Goal: Navigation & Orientation: Find specific page/section

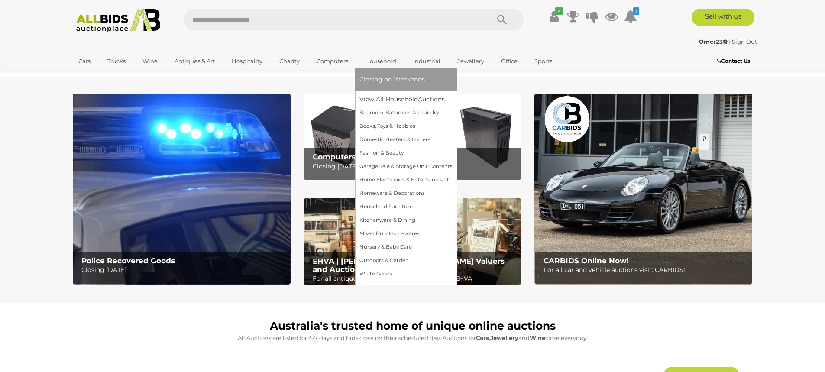
click at [383, 63] on link "Household" at bounding box center [381, 61] width 42 height 14
click at [384, 101] on link "View All Household Auctions" at bounding box center [406, 99] width 93 height 13
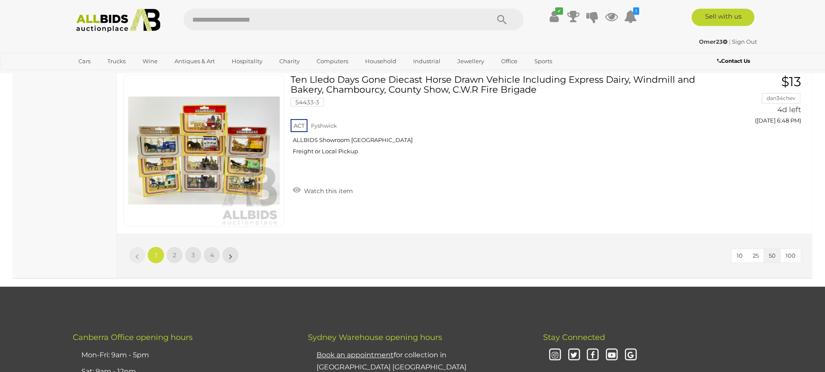
scroll to position [8293, 0]
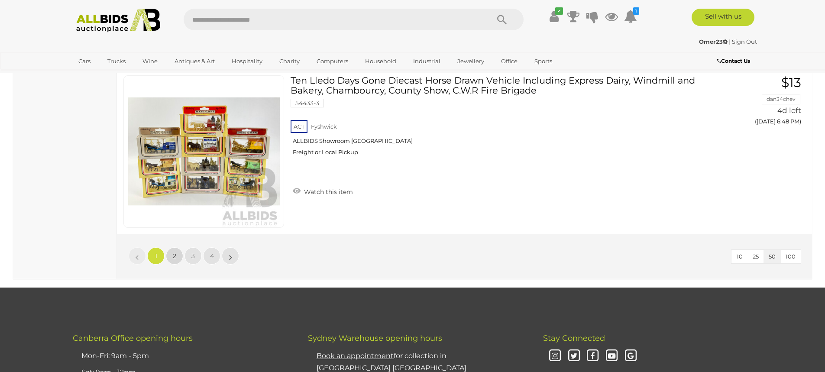
click at [174, 262] on link "2" at bounding box center [174, 255] width 17 height 17
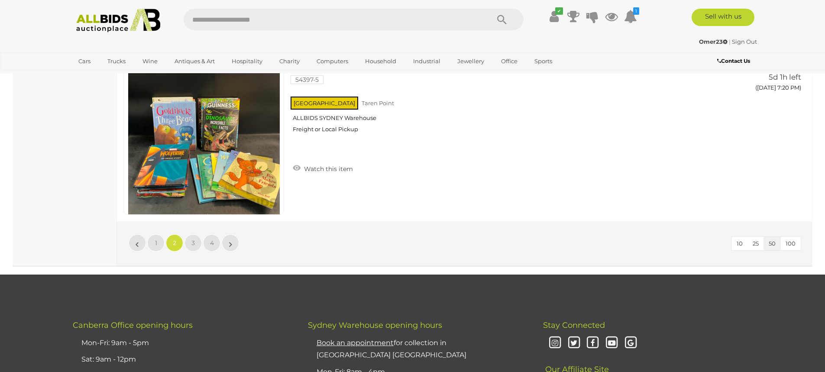
scroll to position [8290, 0]
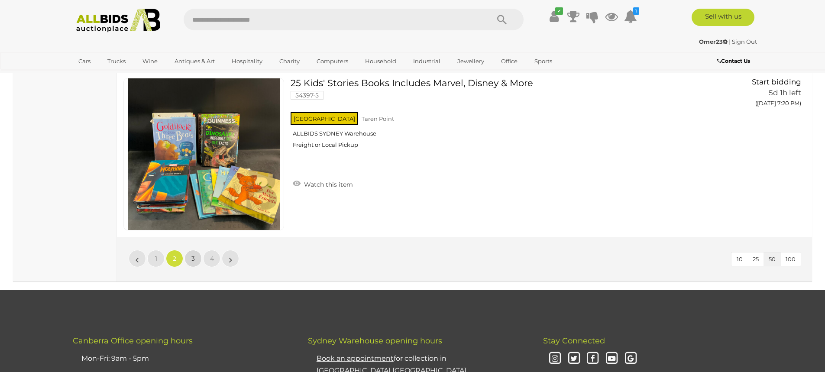
click at [191, 259] on span "3" at bounding box center [192, 259] width 3 height 8
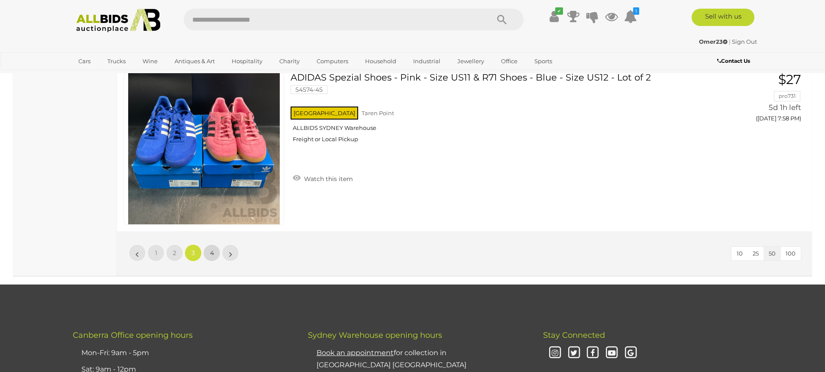
click at [219, 244] on link "4" at bounding box center [211, 252] width 17 height 17
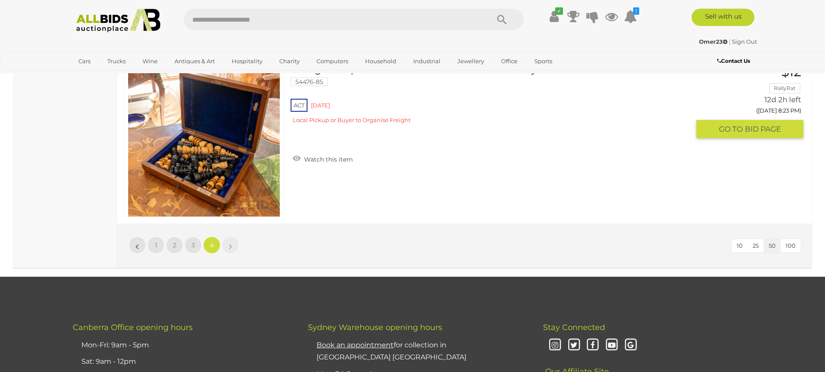
scroll to position [8251, 0]
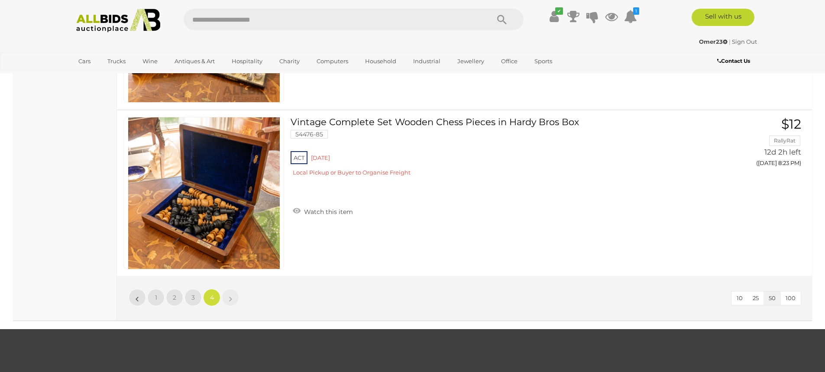
click at [230, 296] on li "»" at bounding box center [230, 297] width 17 height 17
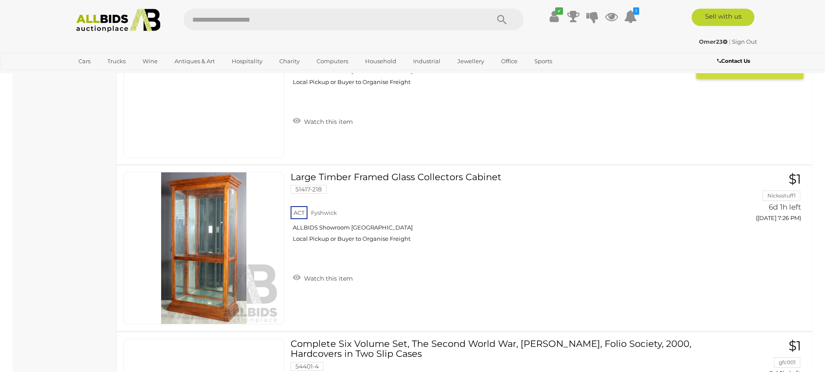
scroll to position [6181, 0]
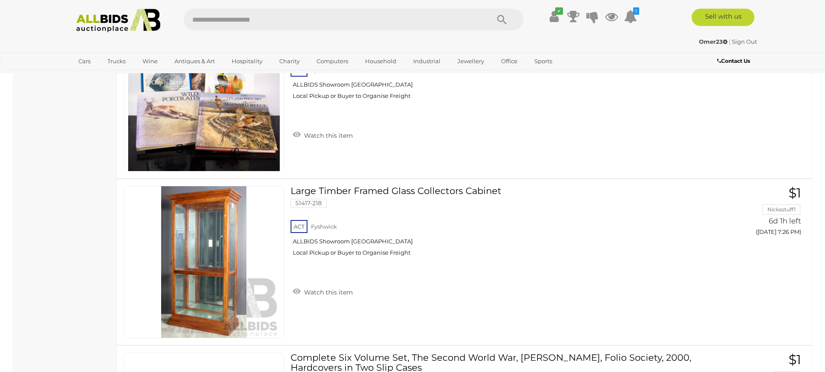
click at [274, 21] on input "text" at bounding box center [332, 20] width 297 height 22
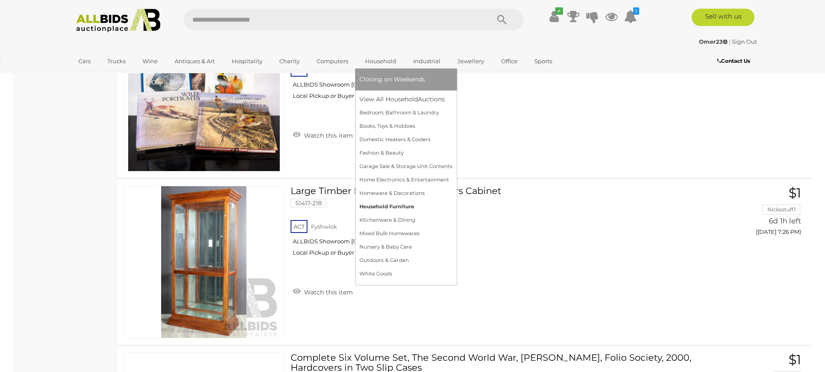
click at [404, 204] on link "Household Furniture" at bounding box center [406, 206] width 93 height 13
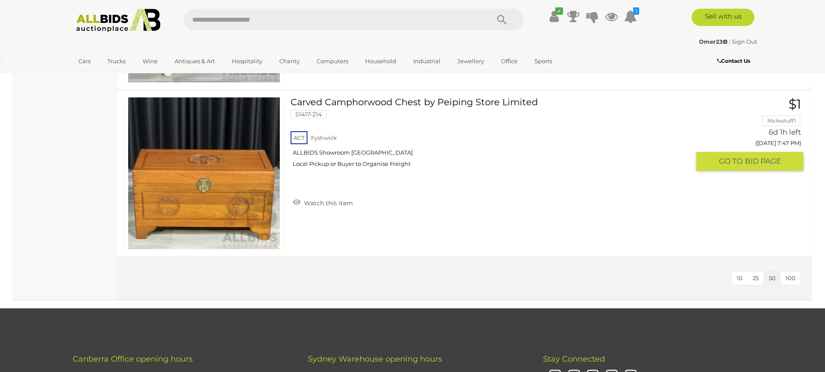
scroll to position [1225, 0]
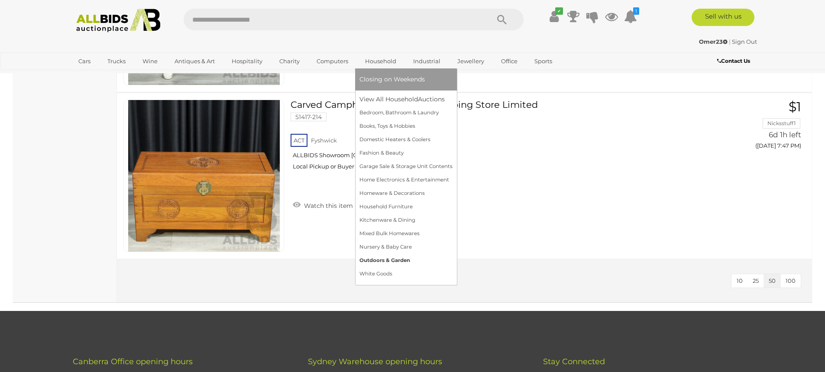
click at [393, 256] on link "Outdoors & Garden" at bounding box center [406, 260] width 93 height 13
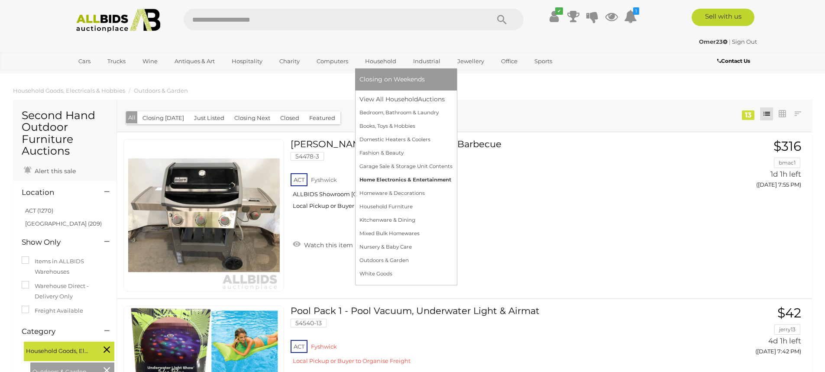
click at [420, 179] on link "Home Electronics & Entertainment" at bounding box center [406, 179] width 93 height 13
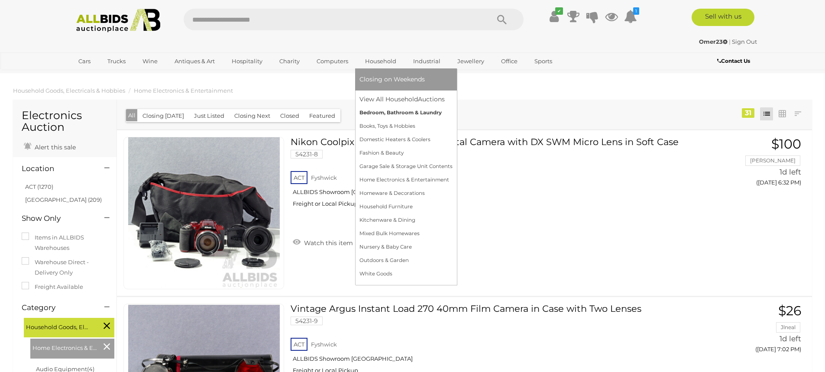
click at [392, 116] on link "Bedroom, Bathroom & Laundry" at bounding box center [406, 112] width 93 height 13
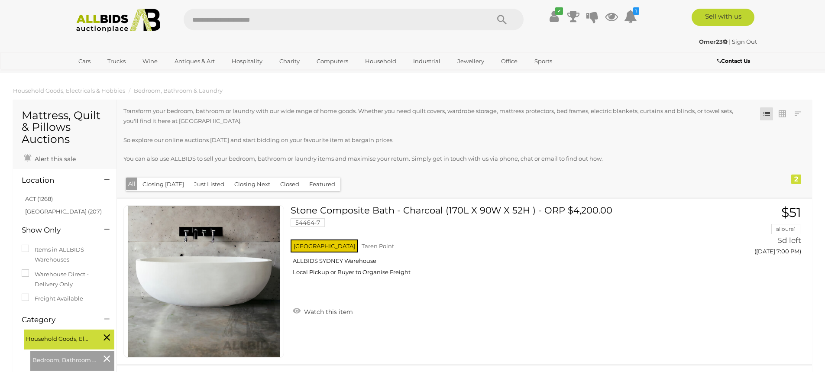
click at [215, 20] on input "text" at bounding box center [332, 20] width 297 height 22
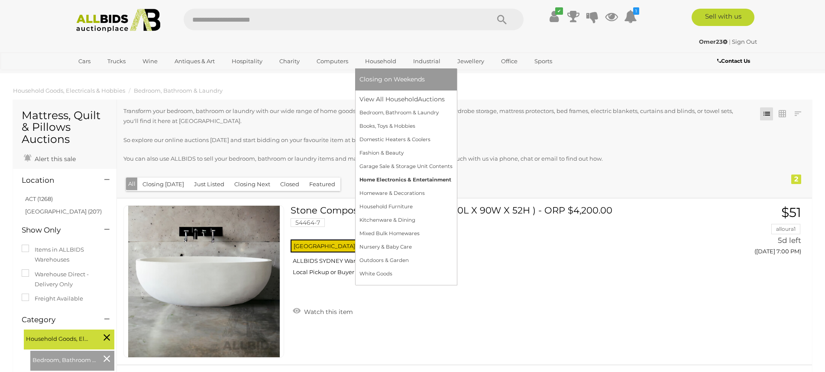
click at [398, 180] on link "Home Electronics & Entertainment" at bounding box center [406, 179] width 93 height 13
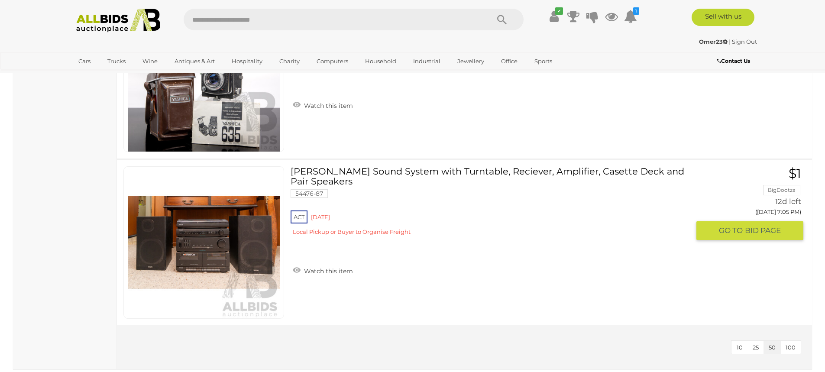
scroll to position [4971, 0]
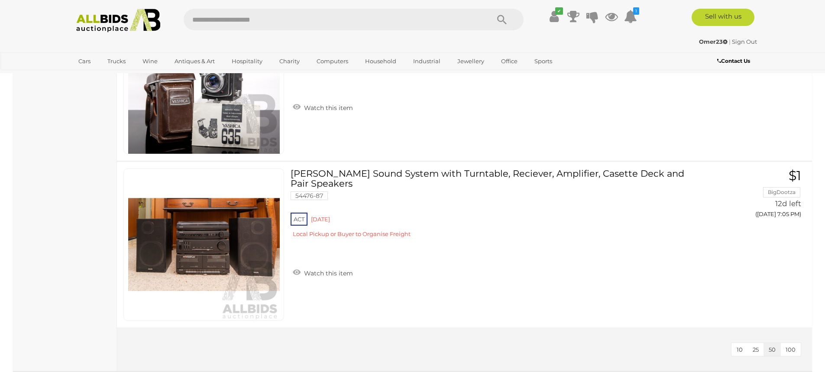
click at [265, 26] on input "text" at bounding box center [332, 20] width 297 height 22
type input "*****"
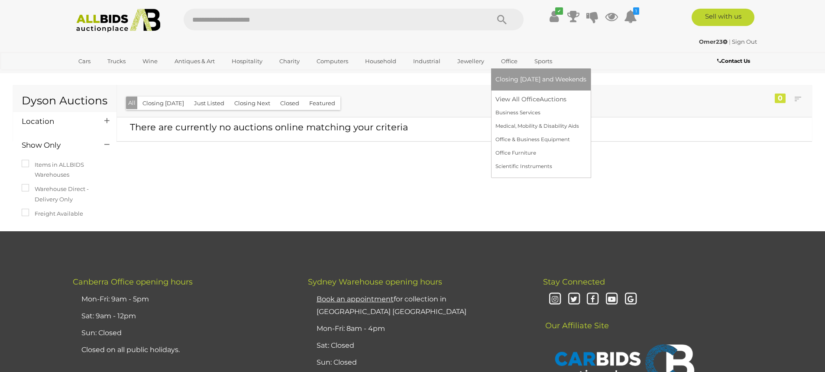
click at [513, 64] on link "Office" at bounding box center [510, 61] width 28 height 14
click at [521, 96] on link "View All Office Auctions" at bounding box center [541, 99] width 91 height 13
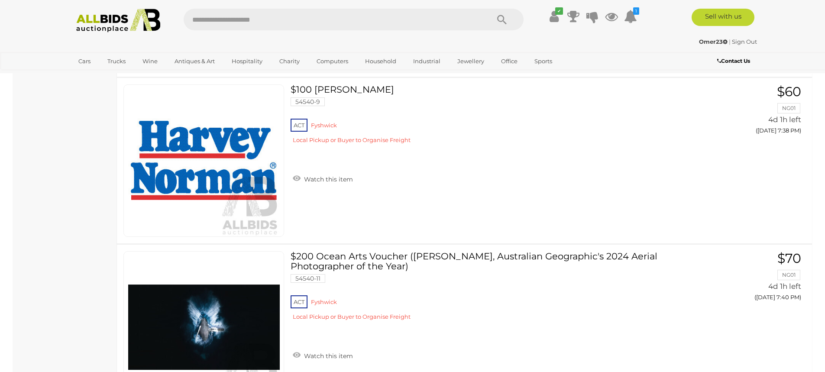
scroll to position [529, 0]
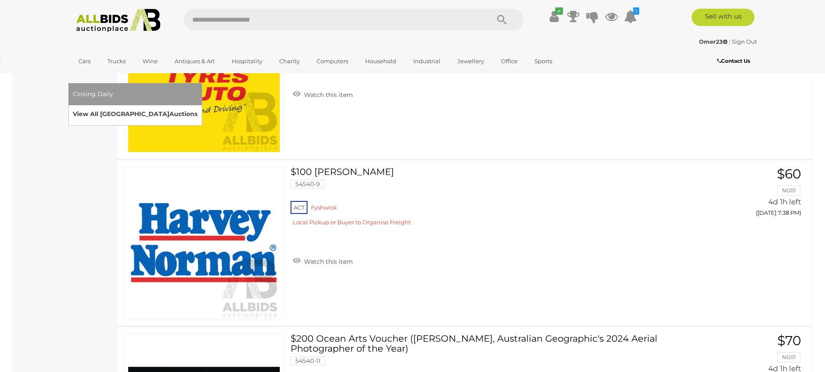
click at [198, 107] on link "View All Sydney Auctions" at bounding box center [135, 113] width 125 height 13
